Goal: Navigation & Orientation: Find specific page/section

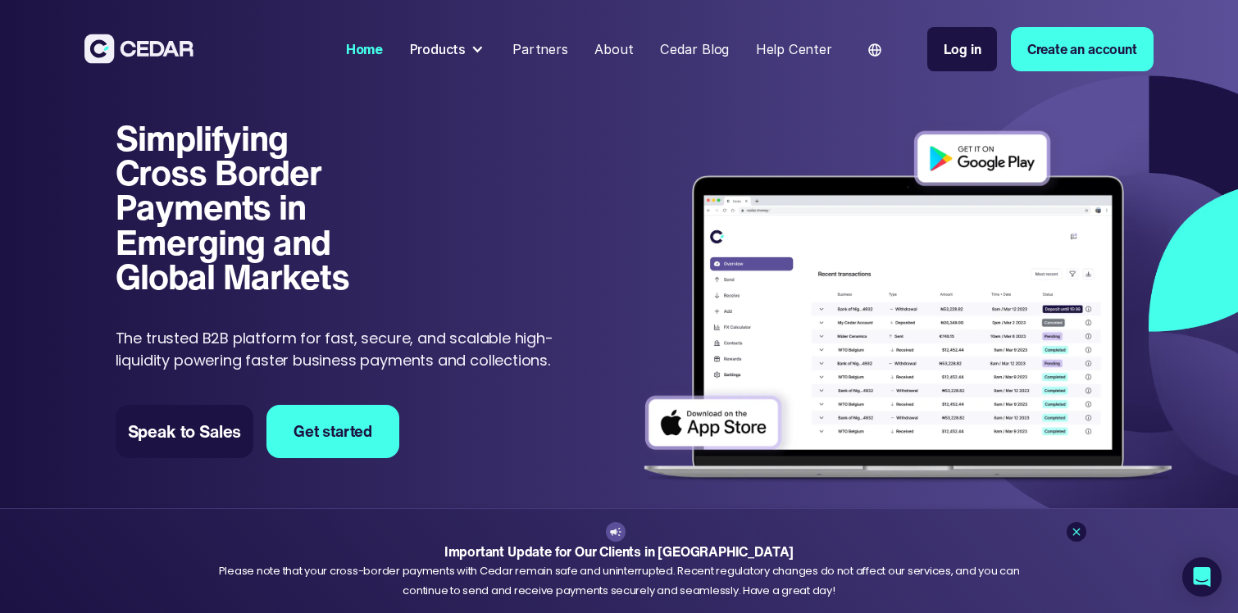
click at [463, 43] on div "Products" at bounding box center [438, 49] width 57 height 20
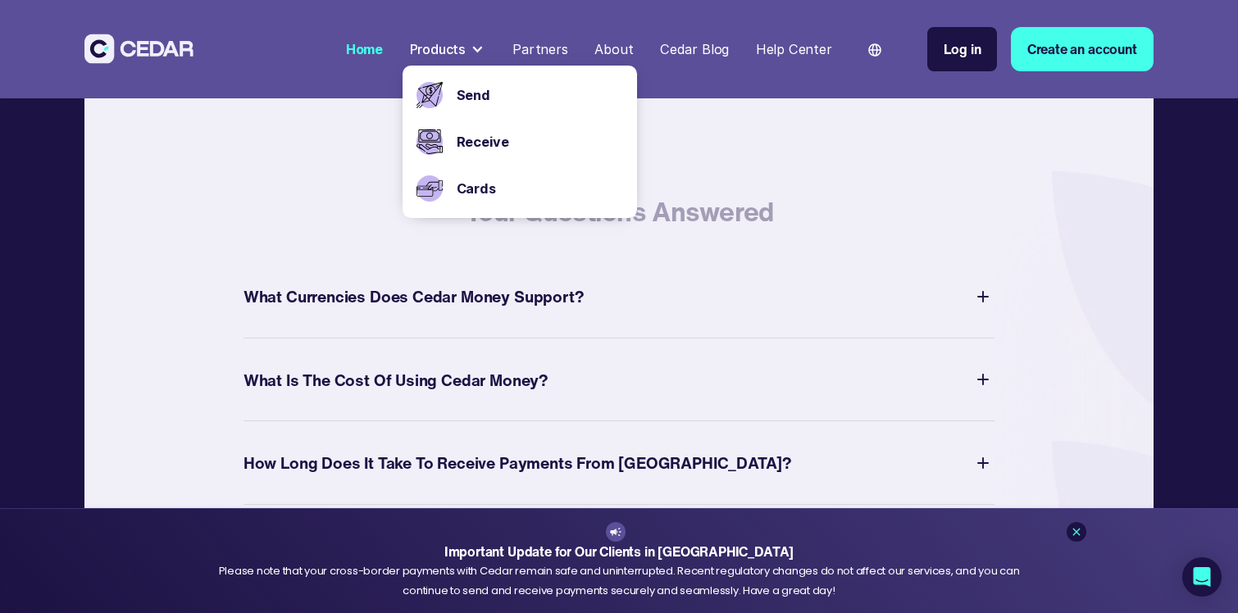
scroll to position [5803, 0]
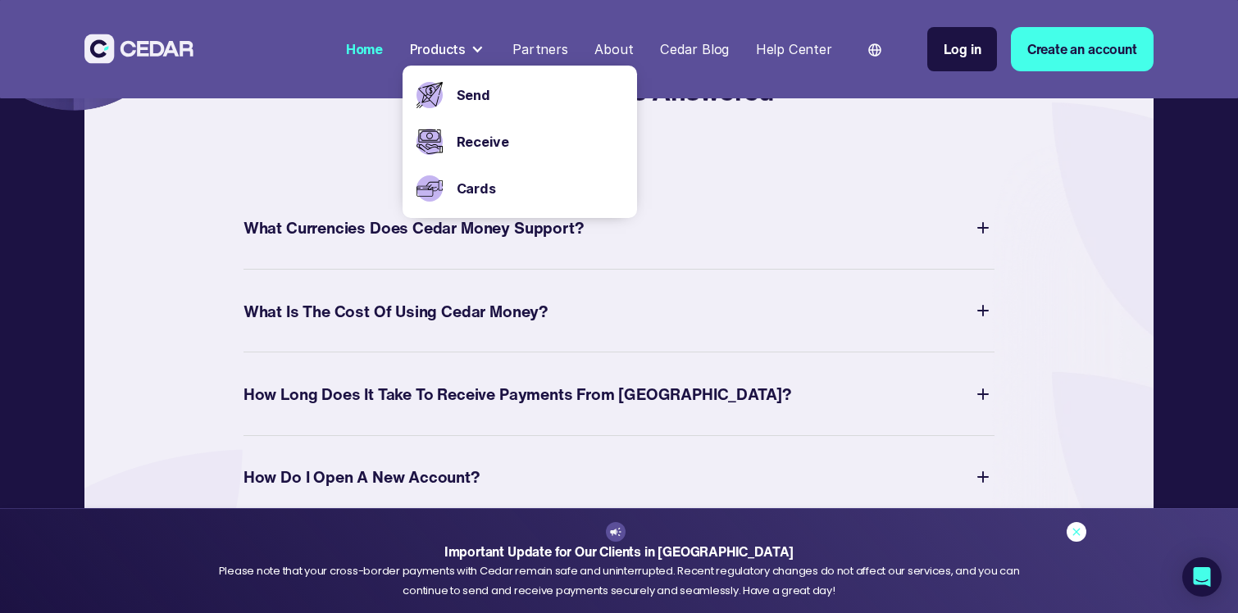
click at [1075, 529] on icon at bounding box center [1076, 531] width 13 height 13
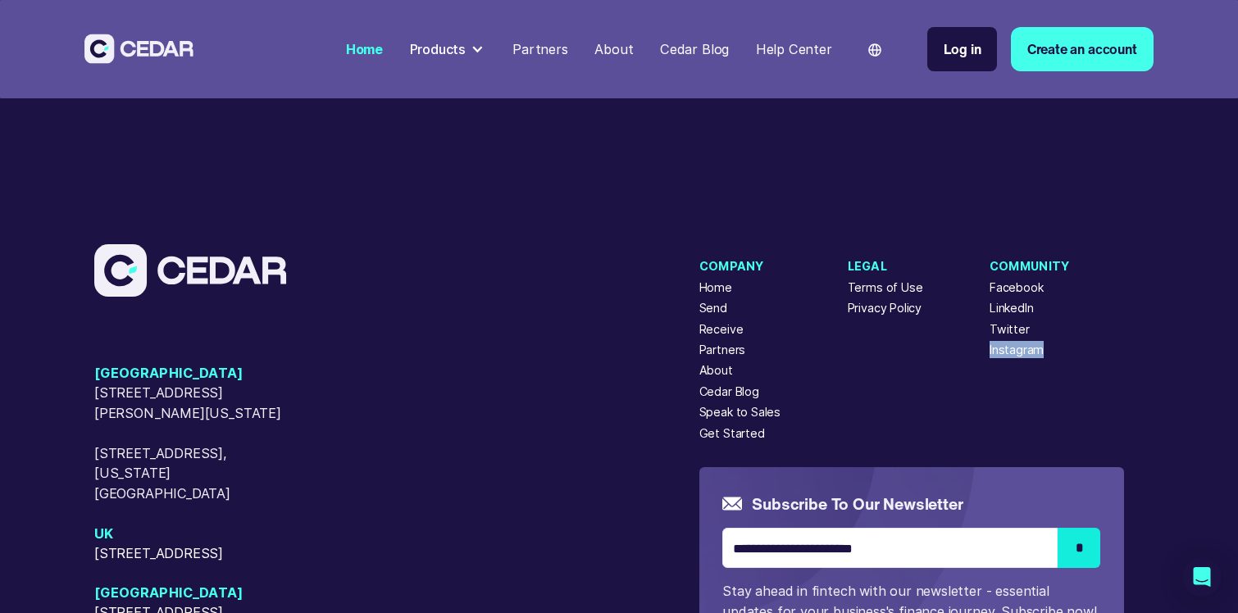
scroll to position [6749, 0]
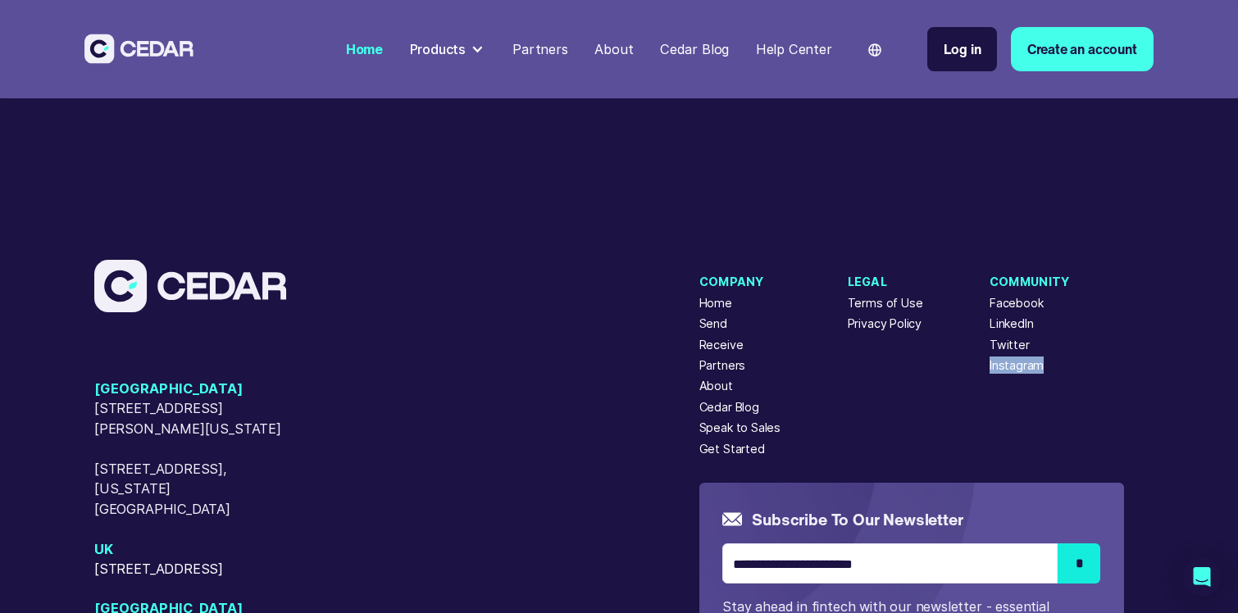
click at [730, 374] on div "Partners" at bounding box center [722, 365] width 47 height 17
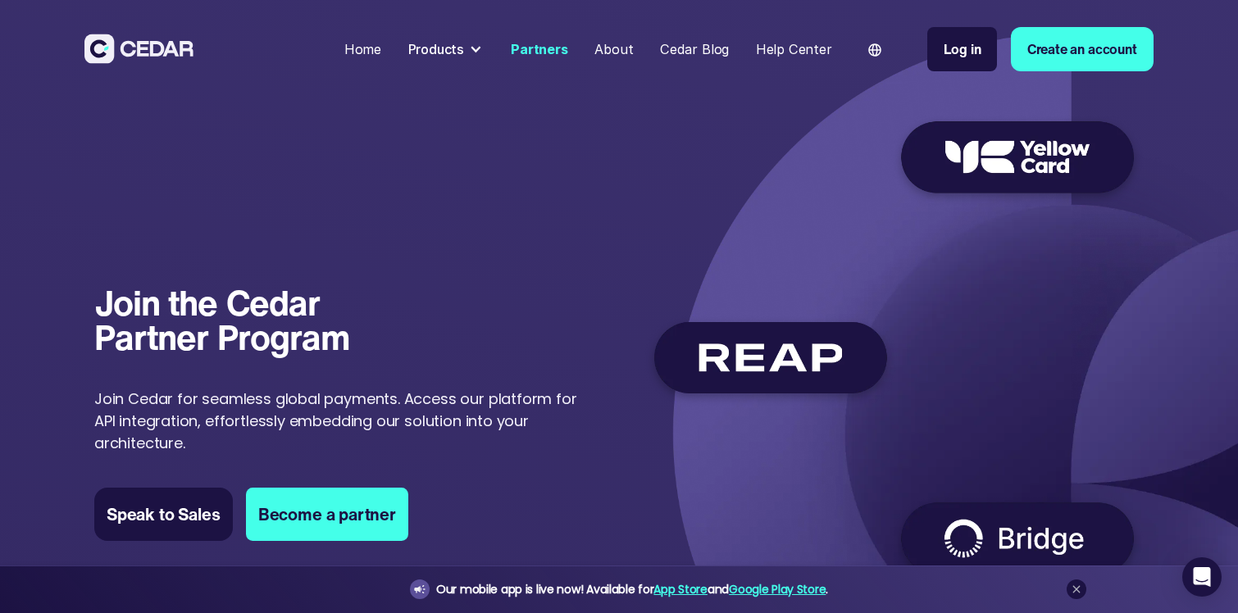
click at [868, 49] on img at bounding box center [874, 49] width 13 height 13
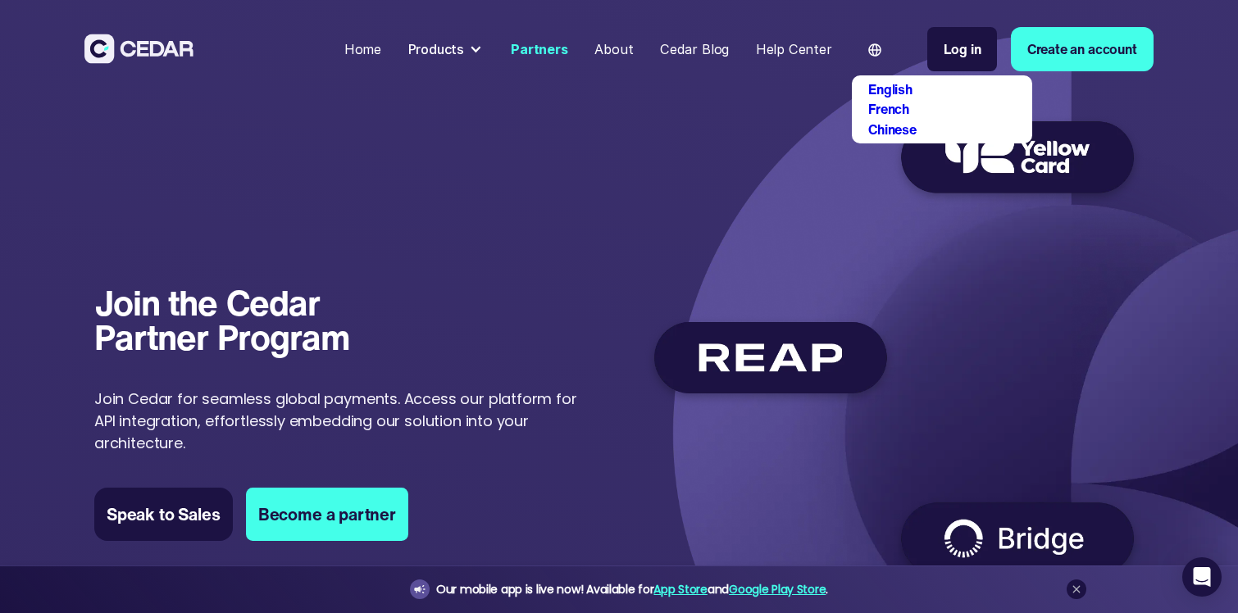
click at [805, 51] on div "Help Center" at bounding box center [794, 49] width 76 height 20
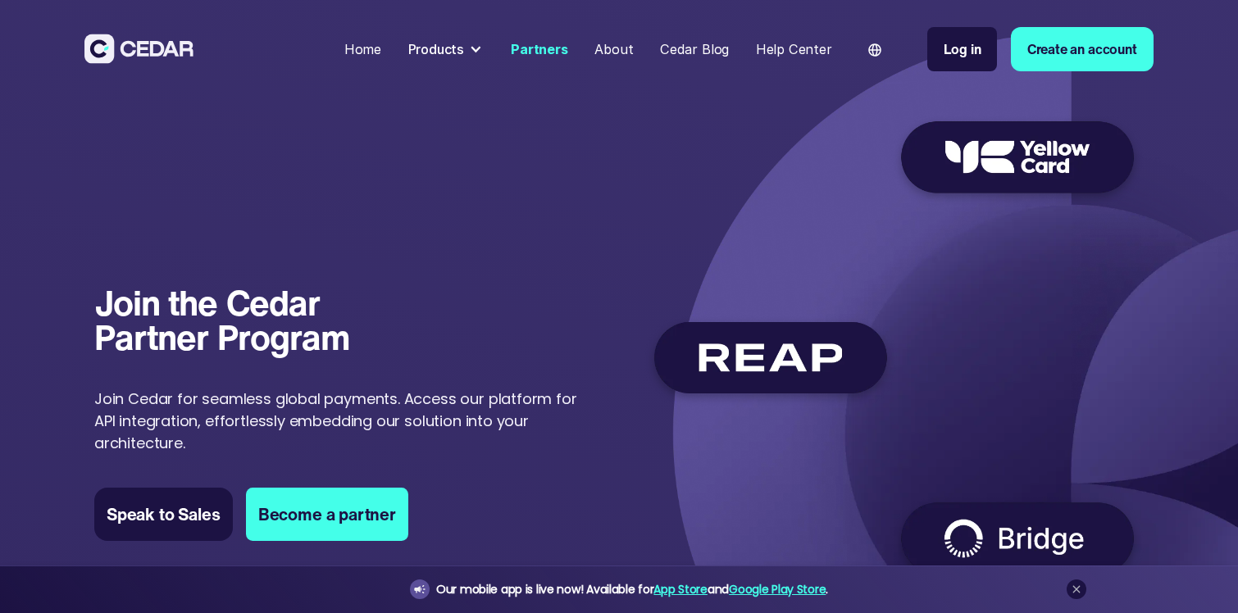
click at [449, 50] on div "Products" at bounding box center [436, 49] width 57 height 20
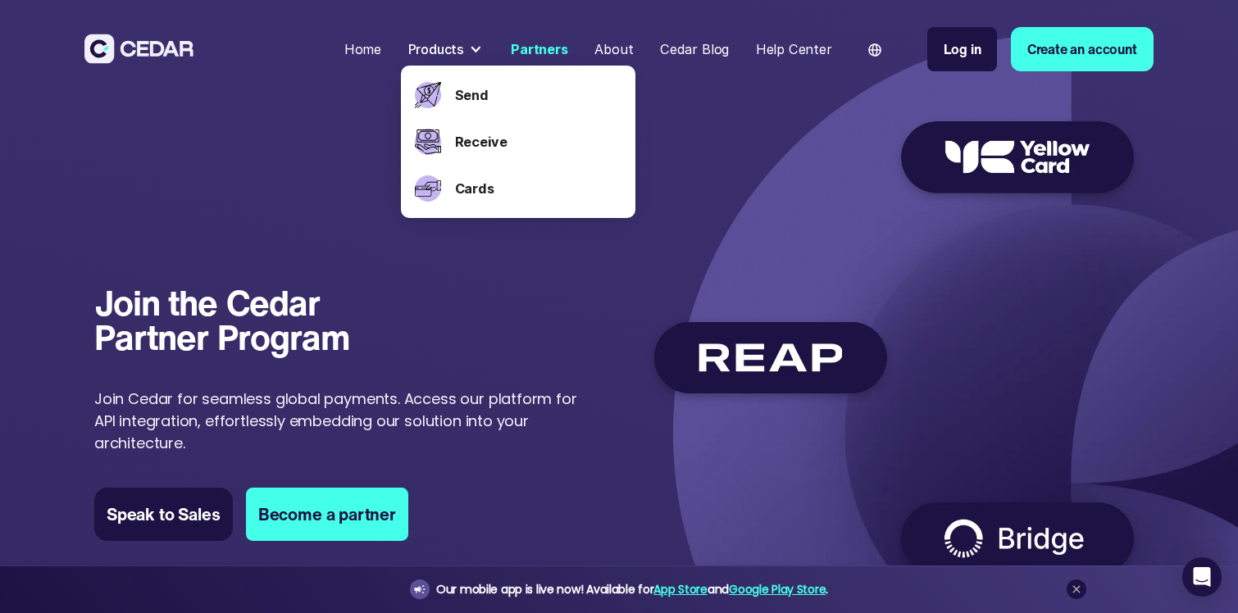
click at [614, 46] on div "About" at bounding box center [613, 49] width 39 height 20
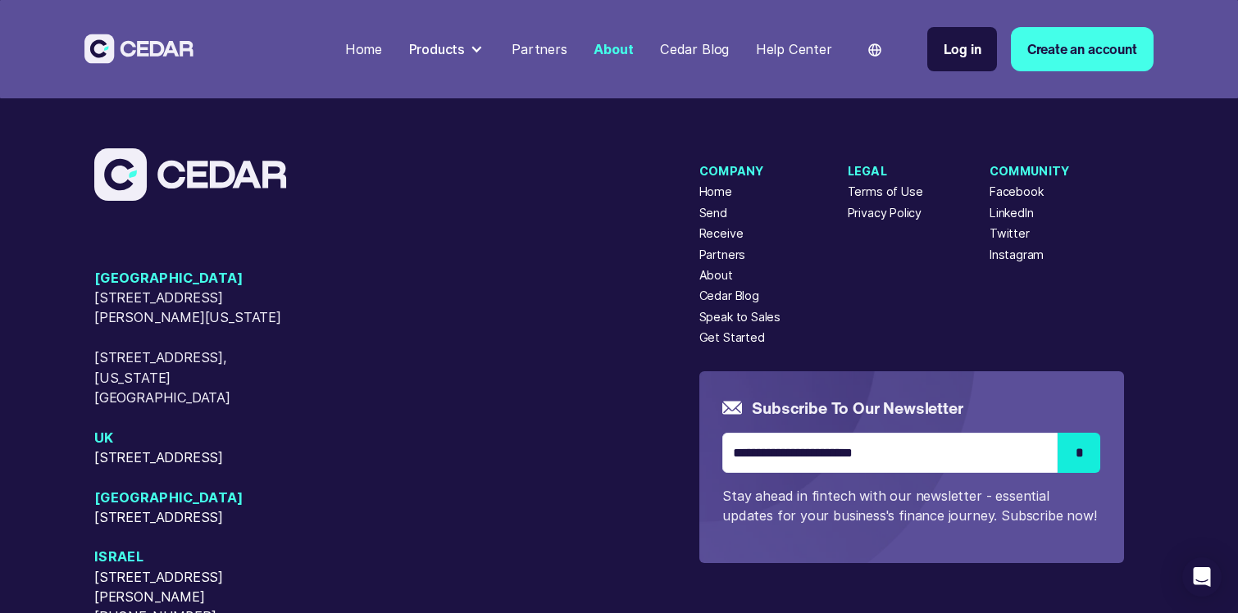
scroll to position [4190, 0]
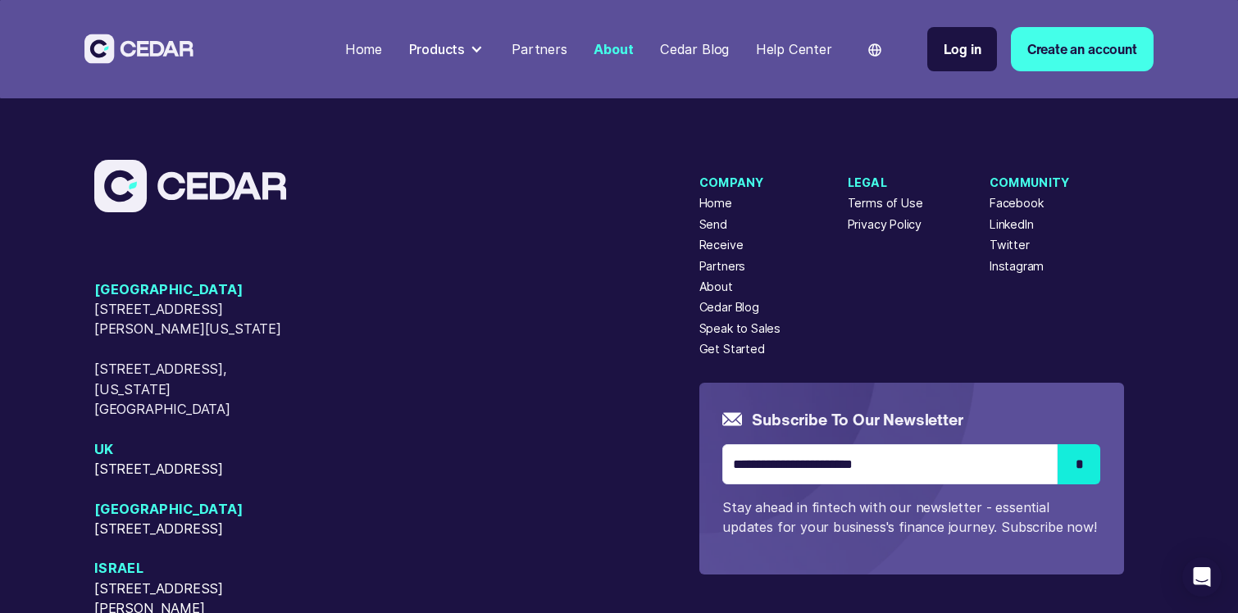
click at [879, 233] on div "Privacy Policy" at bounding box center [885, 224] width 75 height 17
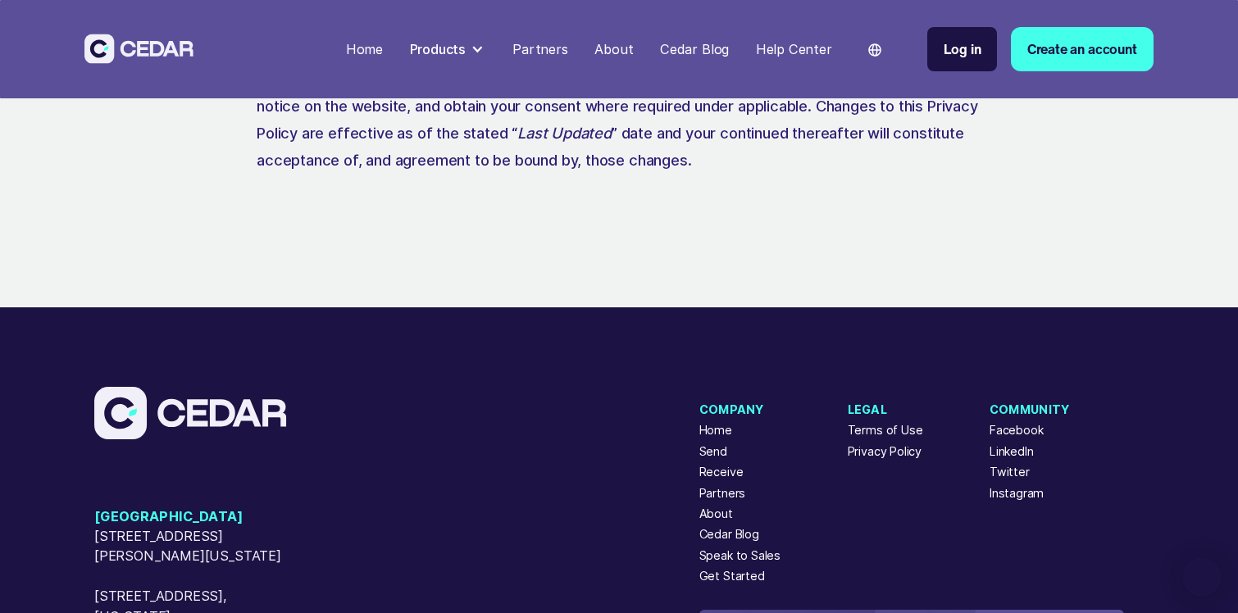
scroll to position [9765, 0]
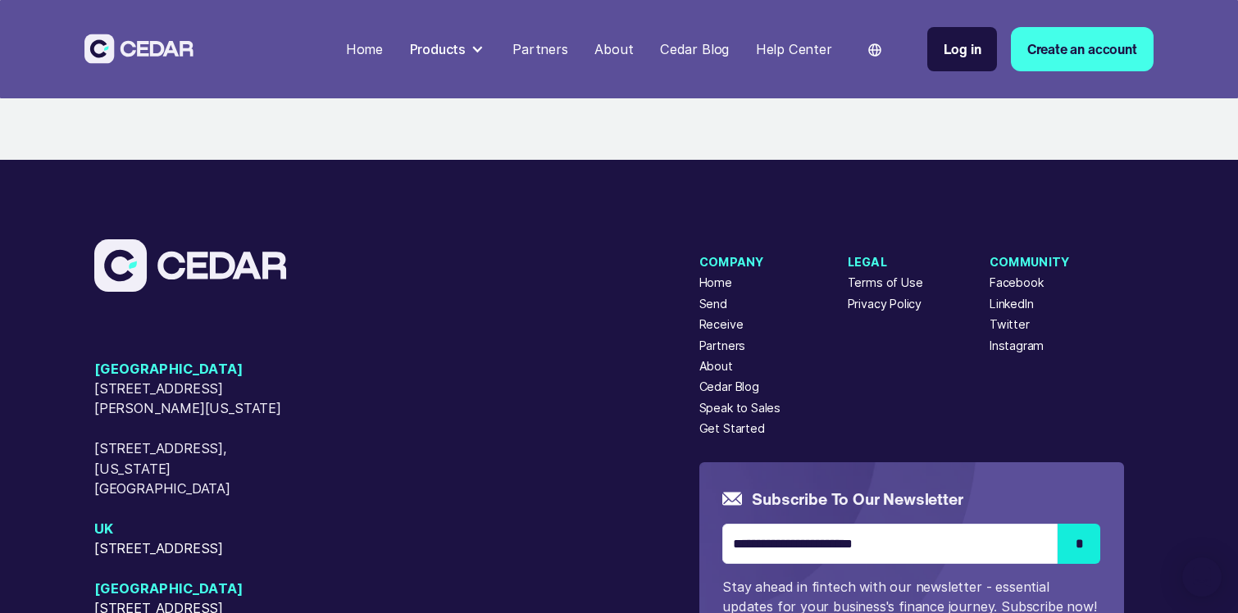
click at [879, 291] on div "Terms of Use" at bounding box center [885, 282] width 75 height 17
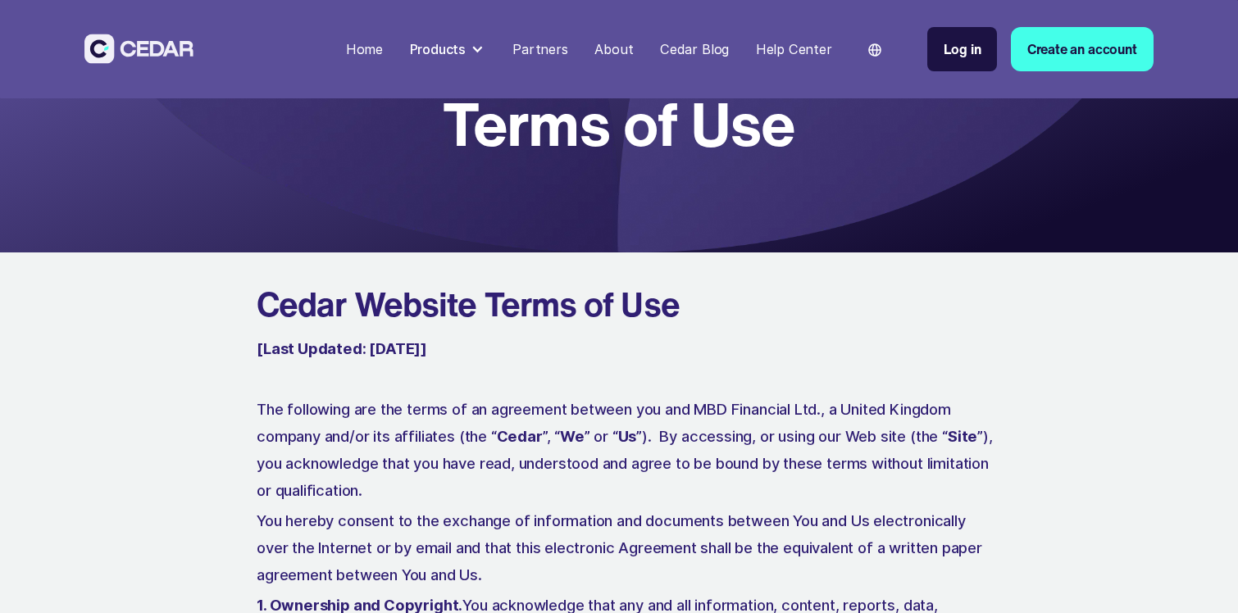
scroll to position [4942, 0]
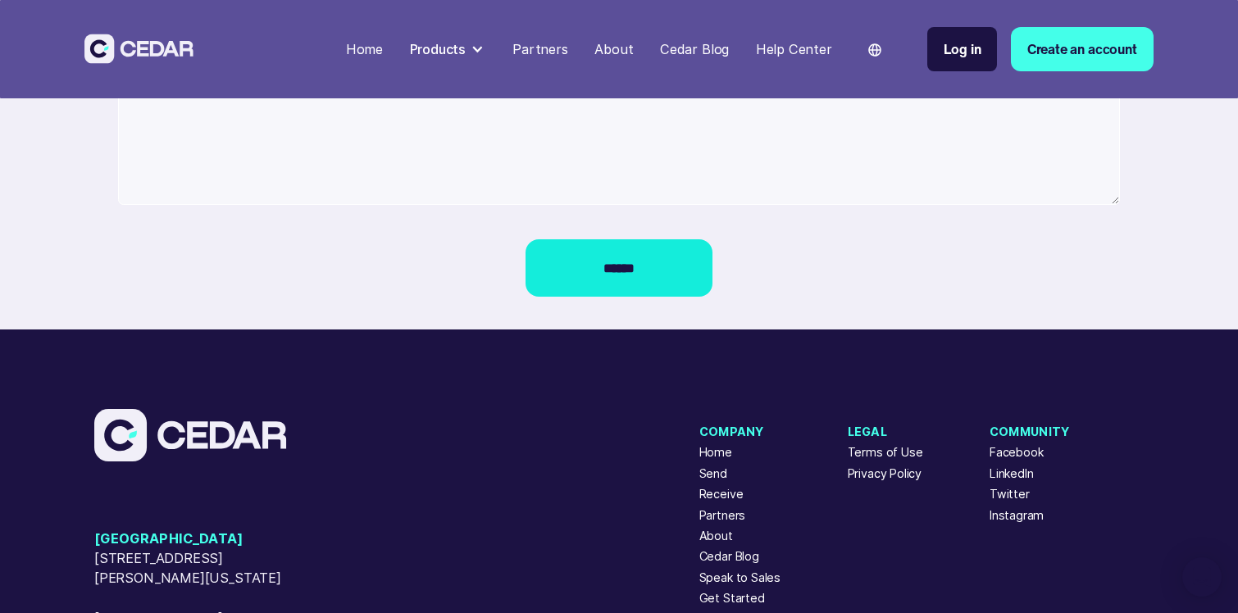
scroll to position [1229, 0]
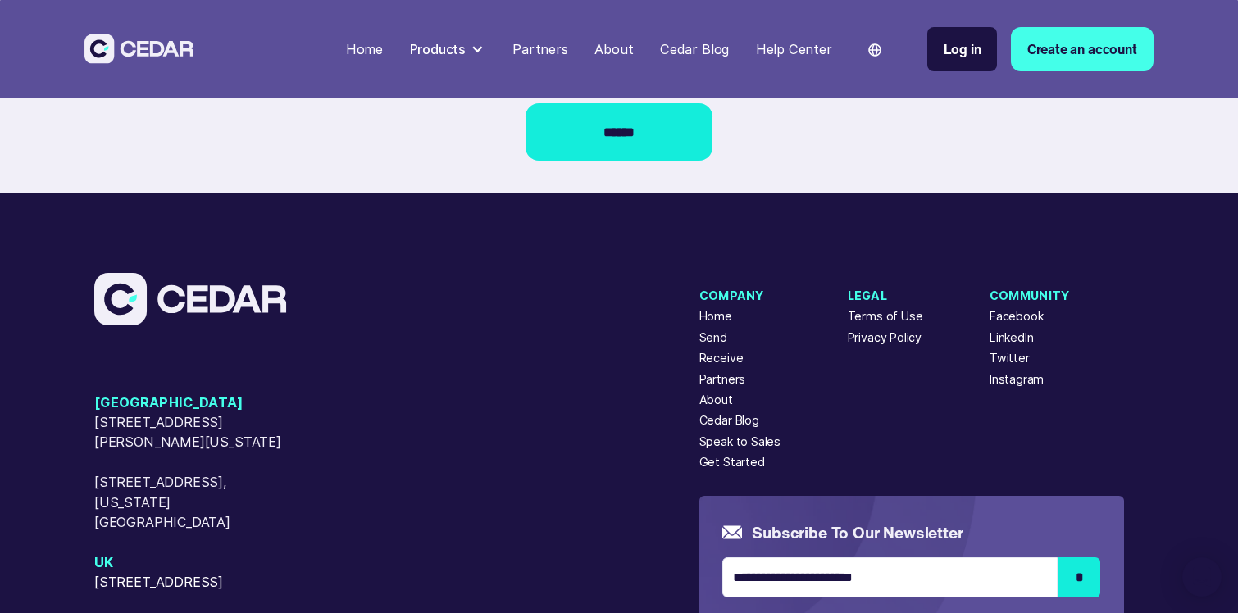
click at [593, 147] on input "******" at bounding box center [618, 131] width 187 height 57
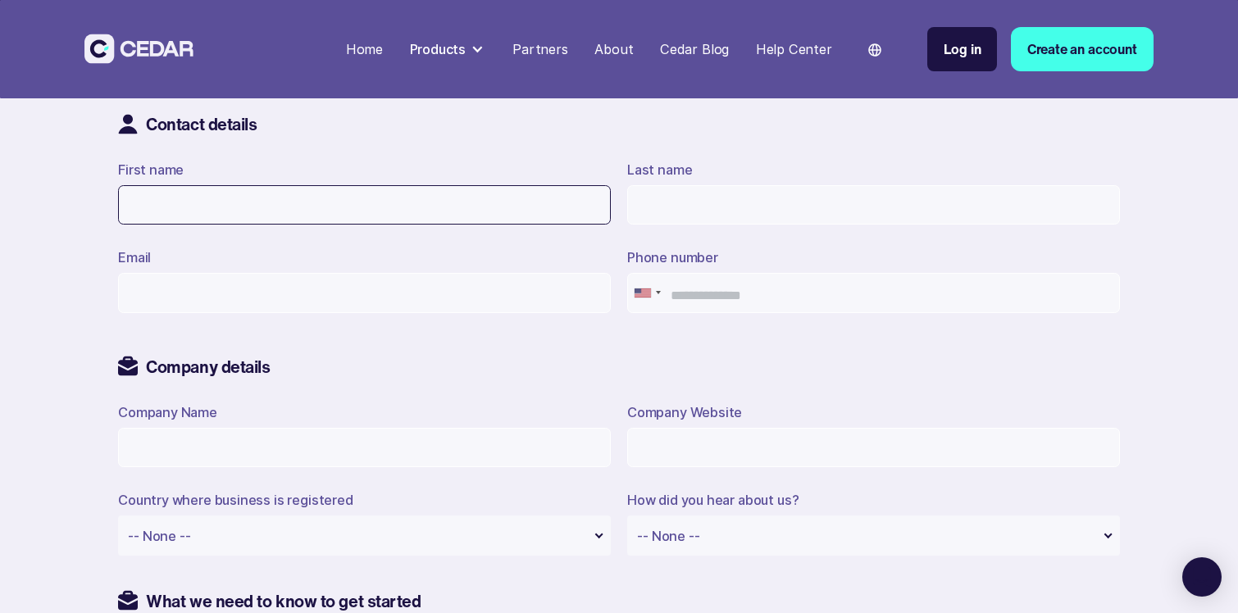
scroll to position [0, 0]
